Goal: Communication & Community: Answer question/provide support

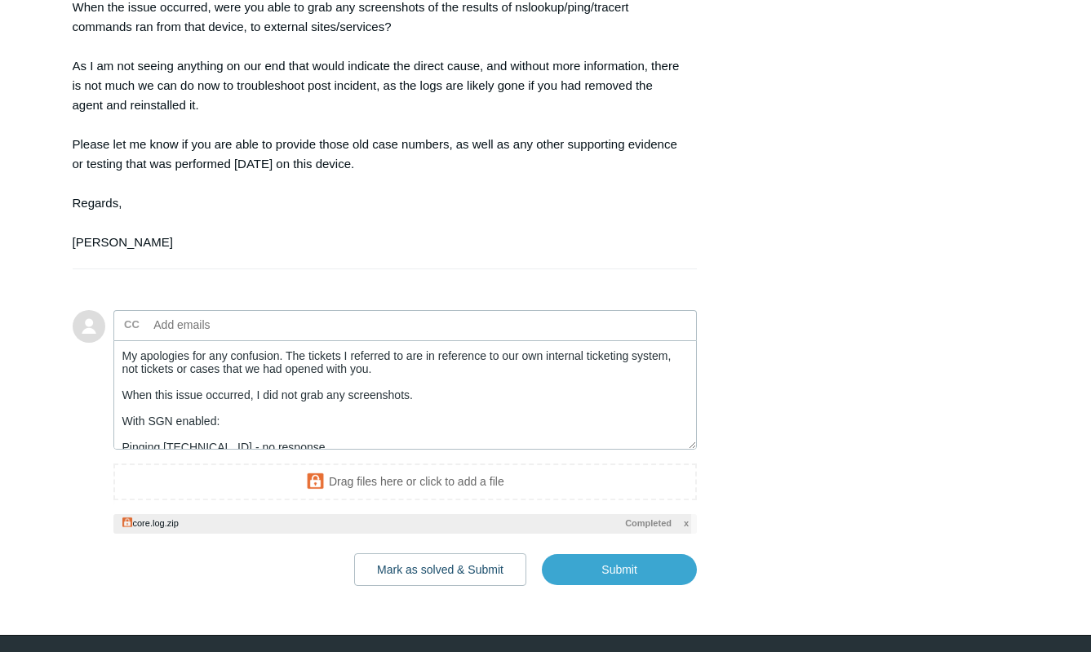
scroll to position [215, 0]
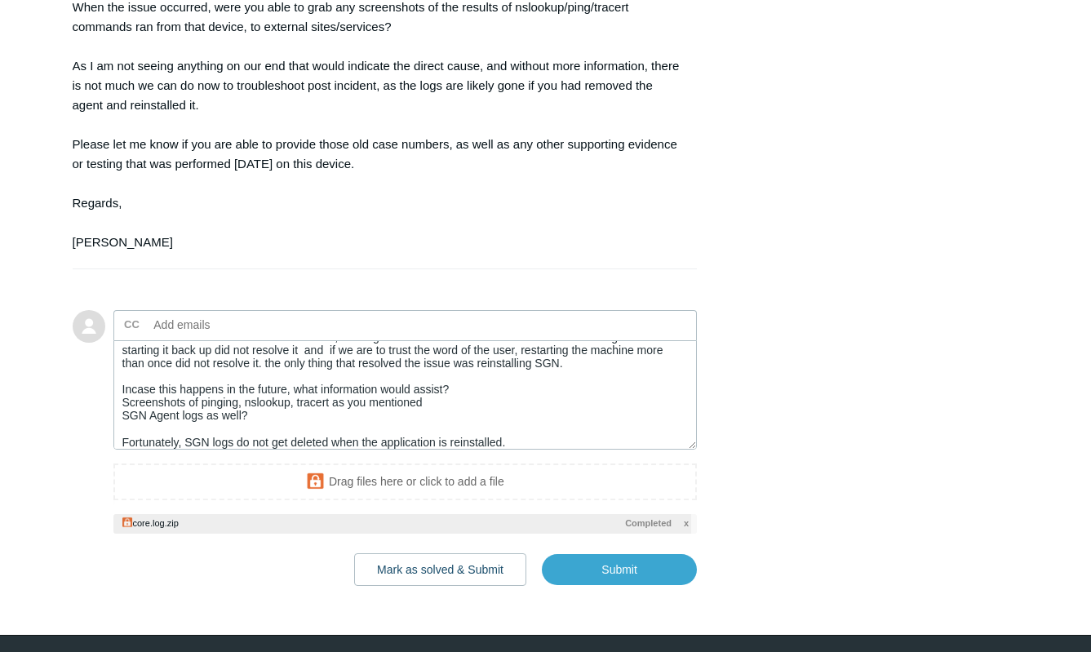
drag, startPoint x: 980, startPoint y: 190, endPoint x: 892, endPoint y: 229, distance: 95.4
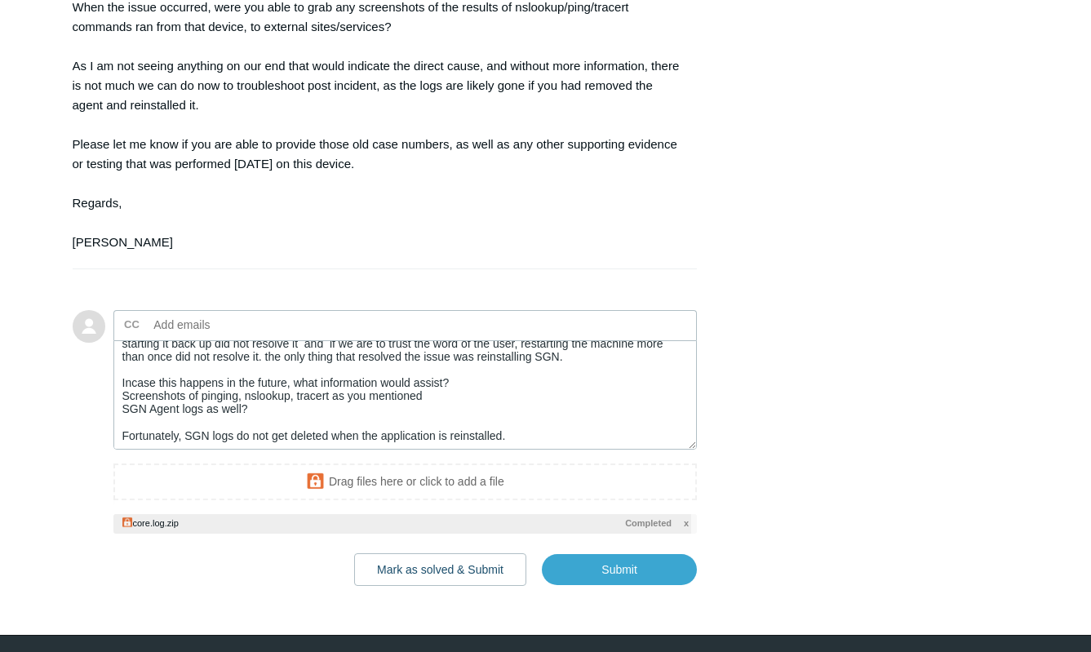
scroll to position [223, 0]
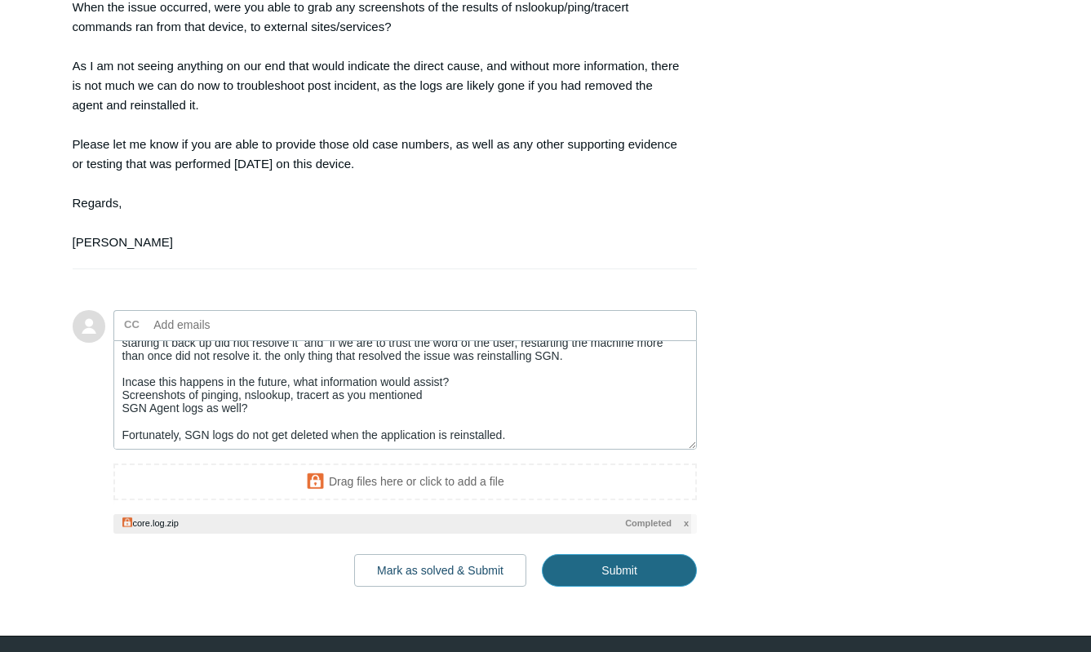
click at [605, 554] on input "Submit" at bounding box center [619, 570] width 155 height 33
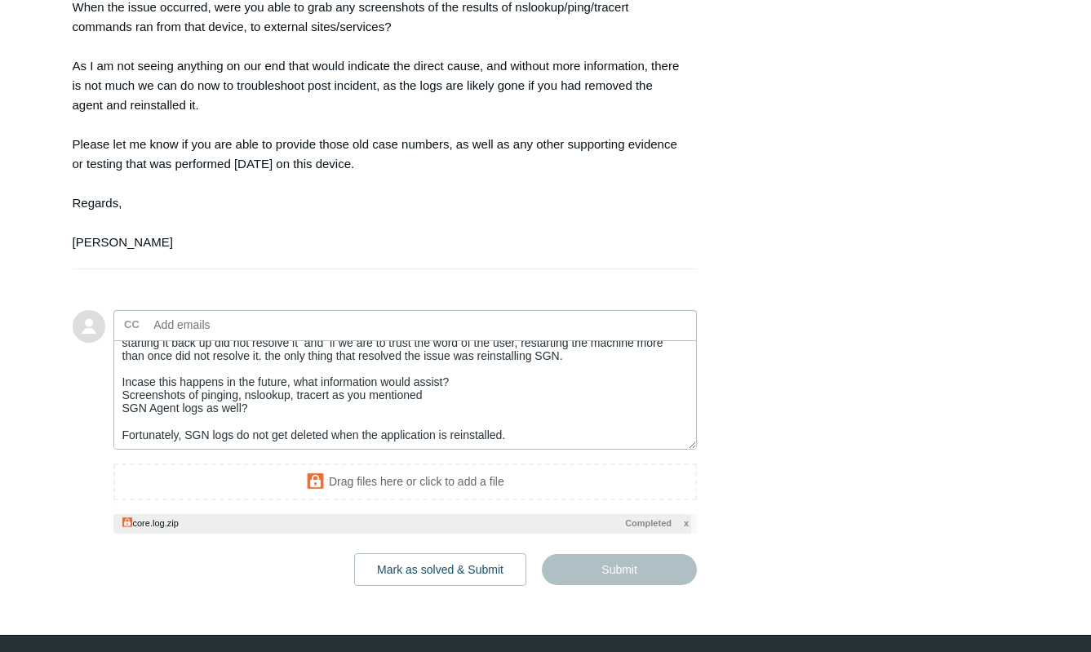
type textarea "My apologies for any confusion. The tickets I referred to are in reference to o…"
click at [509, 384] on textarea "Add your reply" at bounding box center [405, 395] width 584 height 110
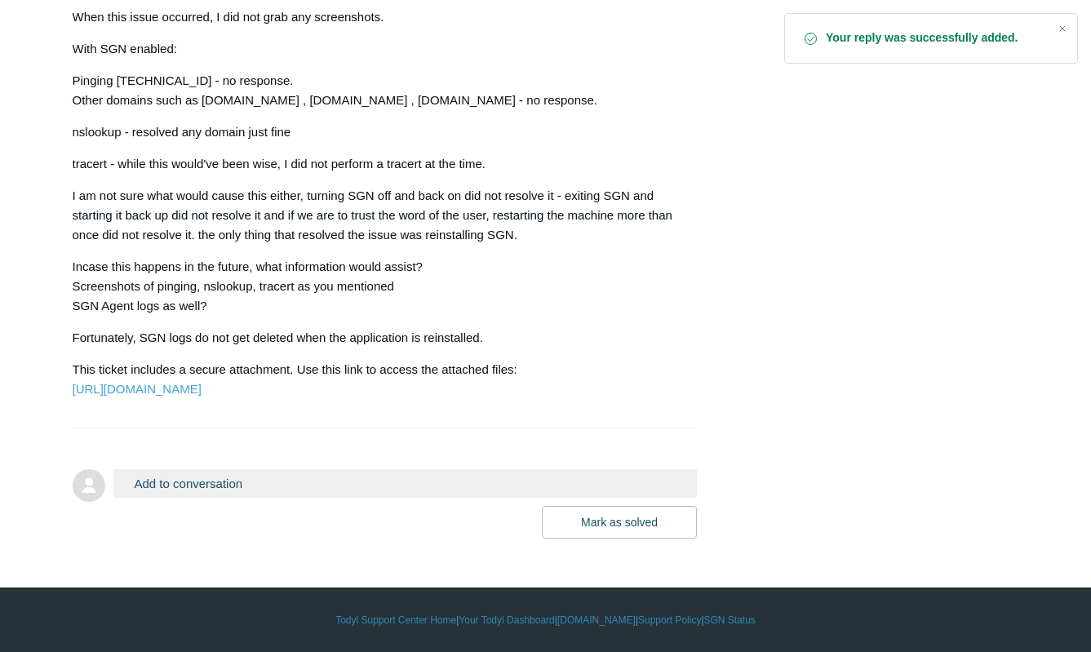
scroll to position [1247, 0]
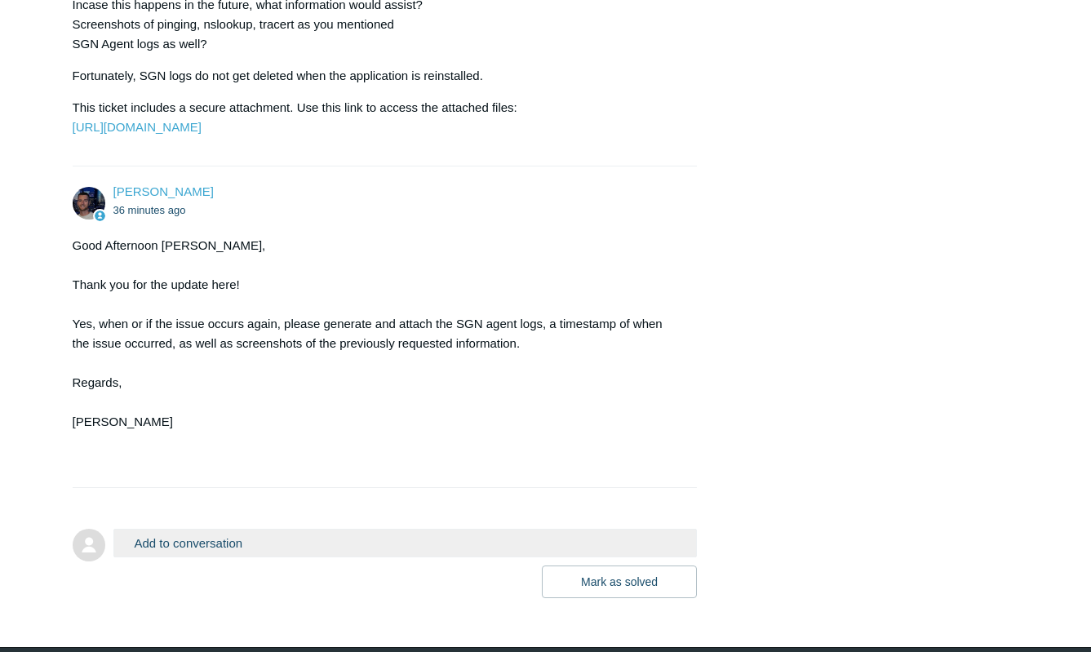
scroll to position [1569, 0]
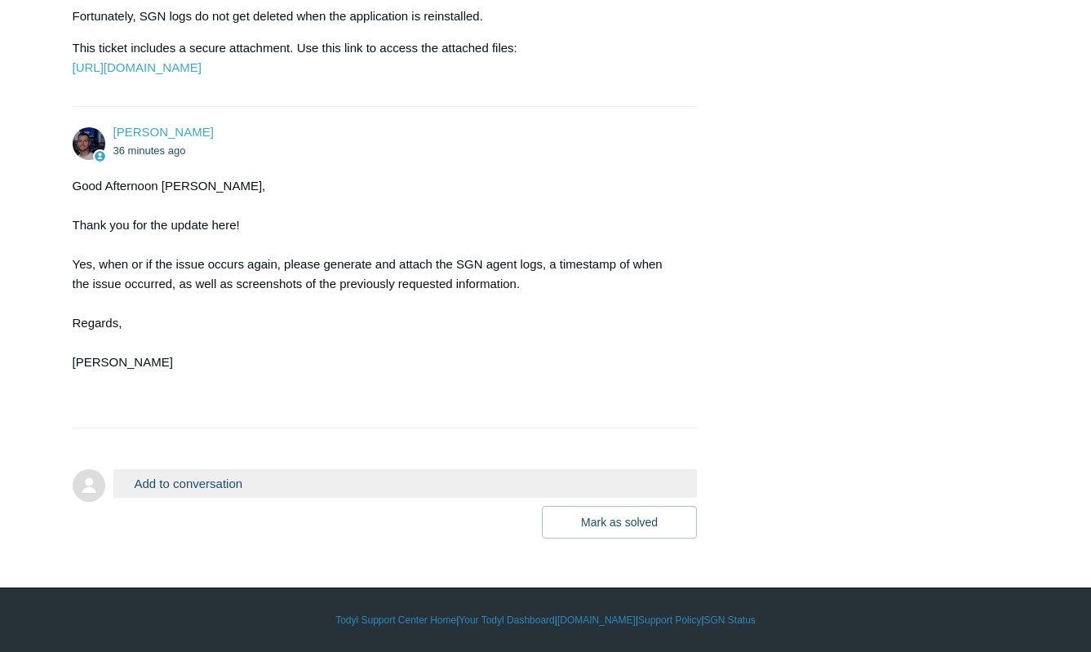
drag, startPoint x: 576, startPoint y: 476, endPoint x: 418, endPoint y: 483, distance: 158.5
click at [576, 476] on button "Add to conversation" at bounding box center [405, 483] width 584 height 29
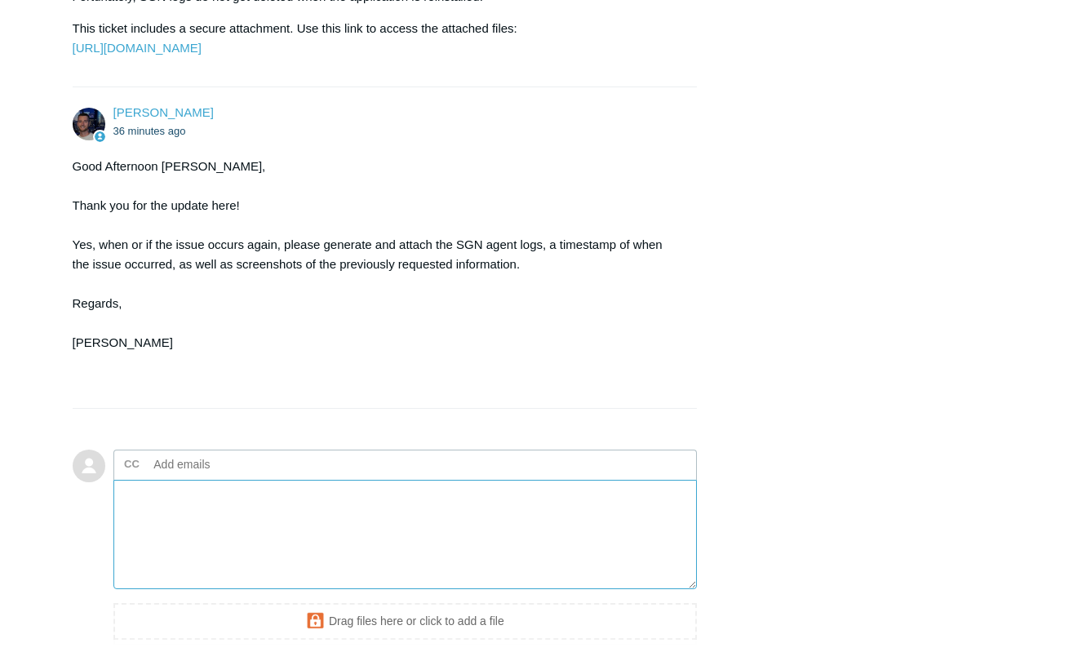
click at [212, 522] on textarea "Add your reply" at bounding box center [405, 535] width 584 height 110
click at [254, 513] on textarea "Within the log's I just sent, [DATE] prior to 1:30pm" at bounding box center [405, 535] width 584 height 110
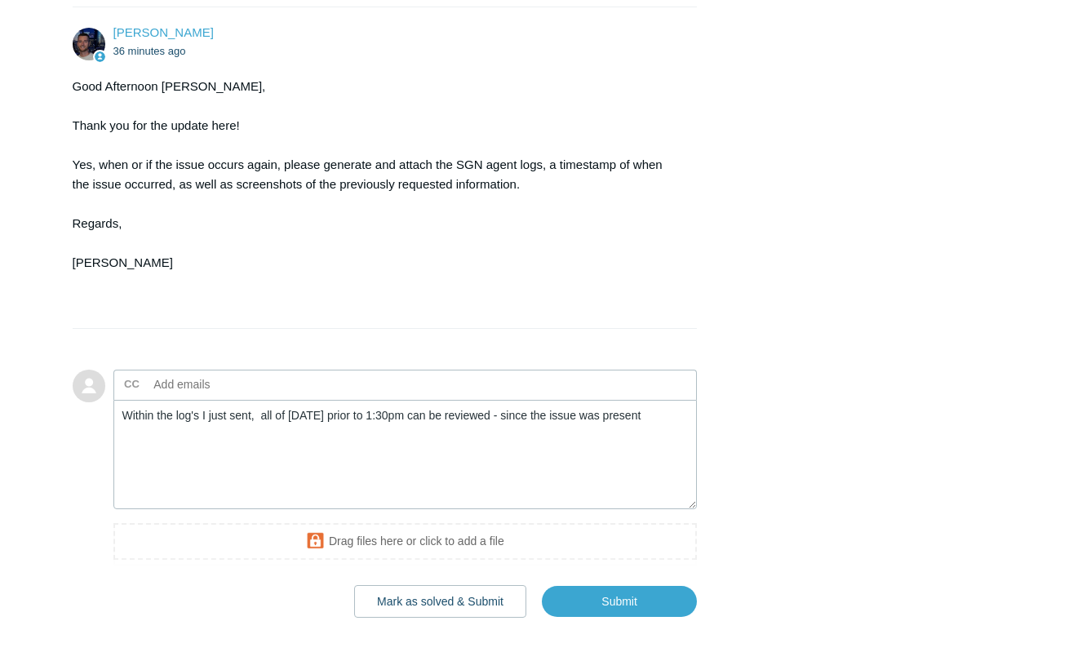
scroll to position [1732, 0]
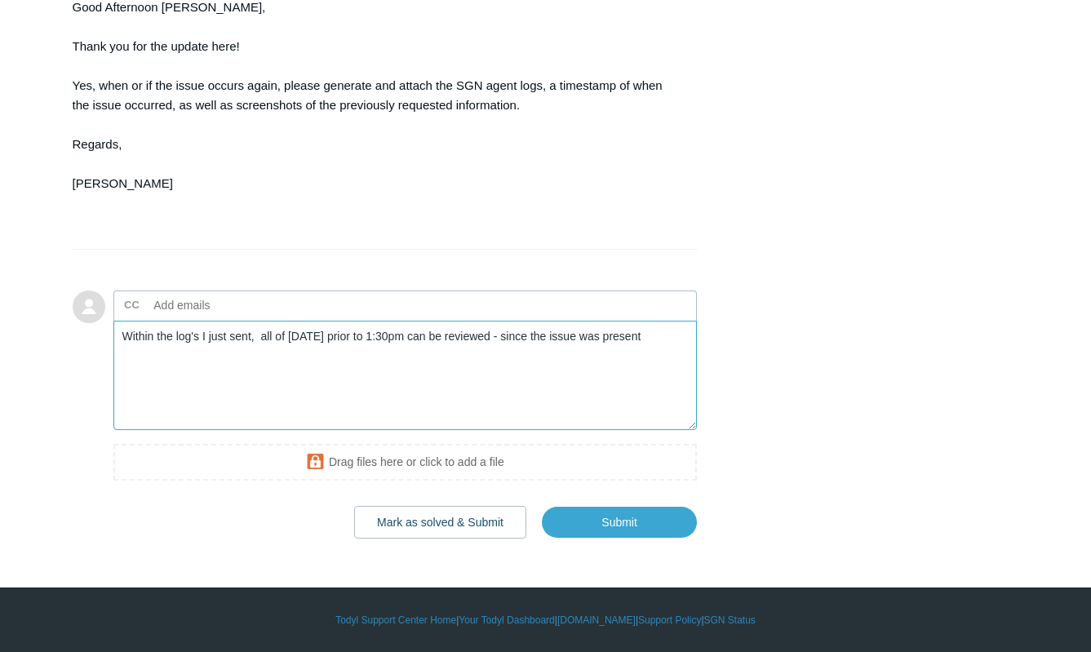
click at [660, 363] on textarea "Within the log's I just sent, all of [DATE] prior to 1:30pm can be reviewed - s…" at bounding box center [405, 376] width 584 height 110
click at [528, 377] on textarea "Within the log's I just sent, all of Yesterday prior to 1:30pm can be reviewed …" at bounding box center [405, 376] width 584 height 110
paste textarea "s I just sent, everything from yesterday prior to 1:30 p.m. can be reviewed, as…"
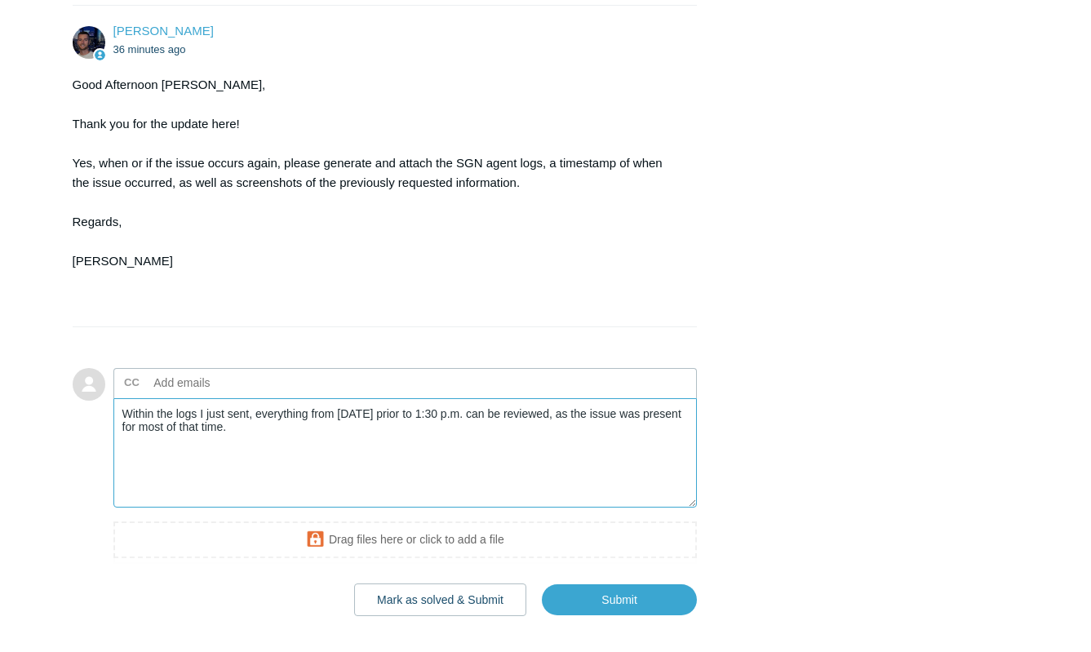
scroll to position [1569, 0]
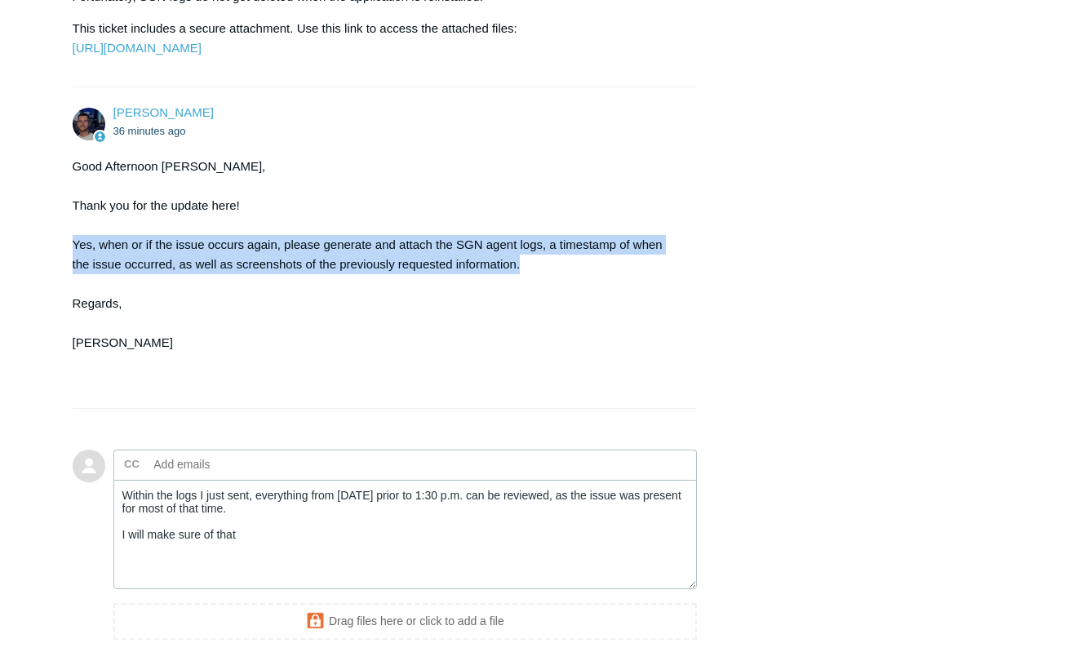
drag, startPoint x: 73, startPoint y: 263, endPoint x: 594, endPoint y: 284, distance: 521.2
click at [594, 284] on div "Good Afternoon Cody, Thank you for the update here! Yes, when or if the issue o…" at bounding box center [377, 274] width 609 height 235
copy div "Yes, when or if the issue occurs again, please generate and attach the SGN agen…"
click at [123, 515] on textarea "Within the logs I just sent, everything from yesterday prior to 1:30 p.m. can b…" at bounding box center [405, 535] width 584 height 110
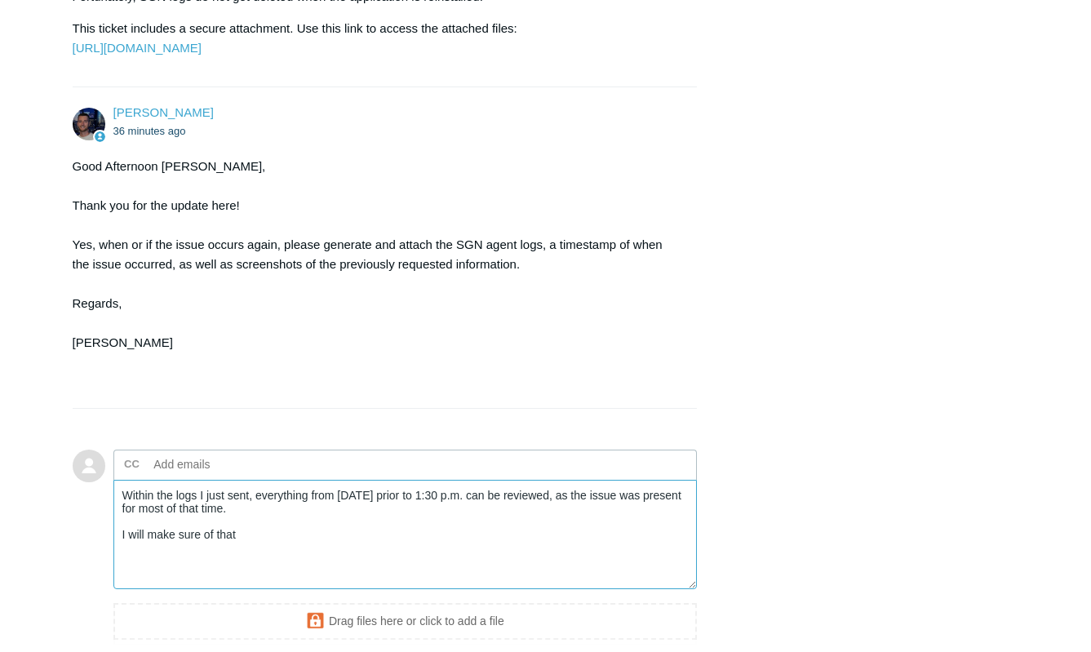
paste textarea "Understood, I’ll make sure to capture the SGN agent logs, timestamp, and screen…"
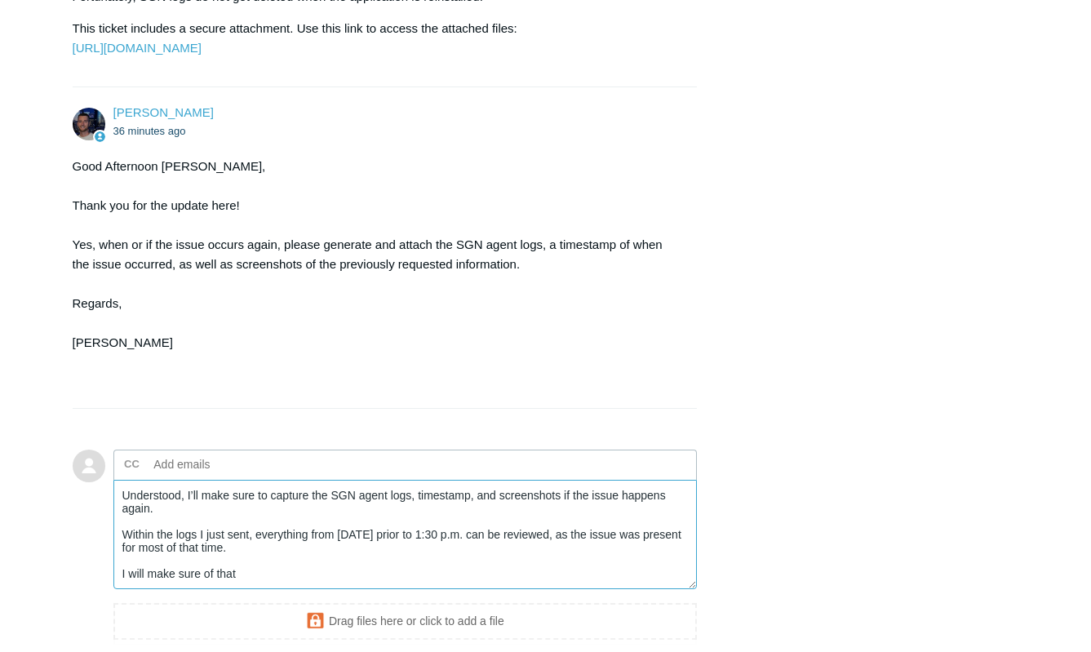
drag, startPoint x: 289, startPoint y: 569, endPoint x: 301, endPoint y: 626, distance: 58.4
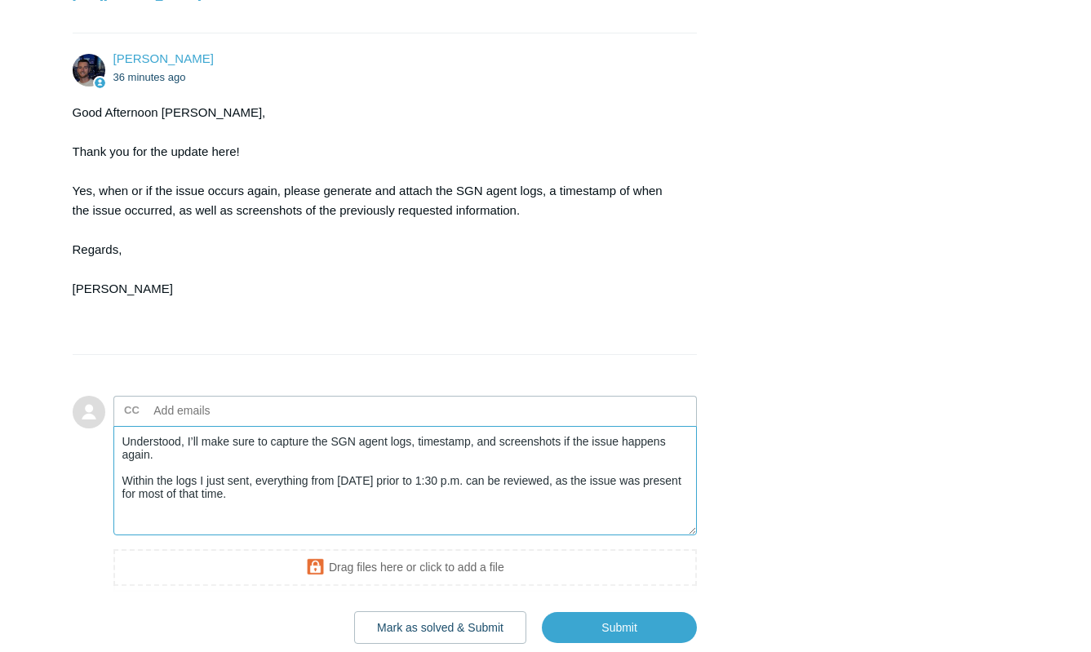
scroll to position [1651, 0]
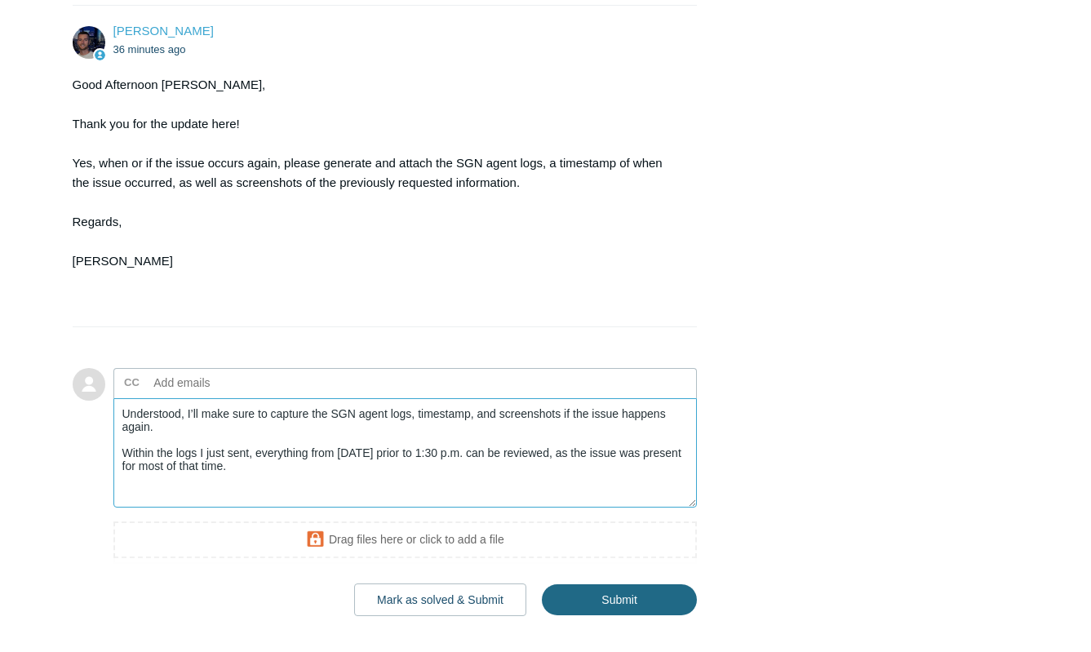
type textarea "Understood, I’ll make sure to capture the SGN agent logs, timestamp, and screen…"
click at [587, 611] on input "Submit" at bounding box center [619, 600] width 155 height 33
